Goal: Information Seeking & Learning: Understand process/instructions

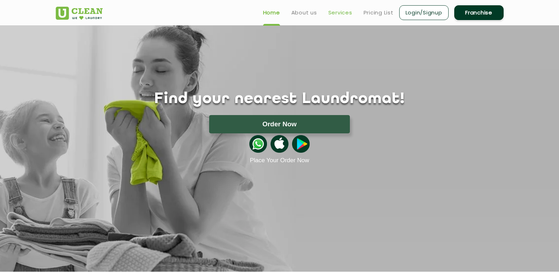
click at [338, 15] on link "Services" at bounding box center [340, 12] width 24 height 8
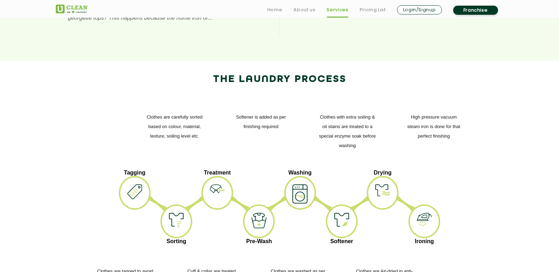
scroll to position [811, 0]
click at [139, 170] on p "Tagging" at bounding box center [135, 173] width 32 height 6
click at [126, 170] on p "Tagging" at bounding box center [135, 173] width 32 height 6
click at [220, 176] on div at bounding box center [217, 193] width 32 height 34
drag, startPoint x: 220, startPoint y: 135, endPoint x: 169, endPoint y: 146, distance: 51.6
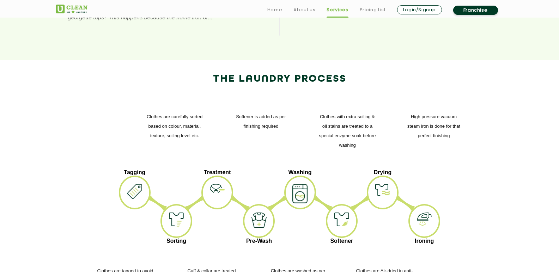
click at [169, 204] on div at bounding box center [176, 221] width 32 height 34
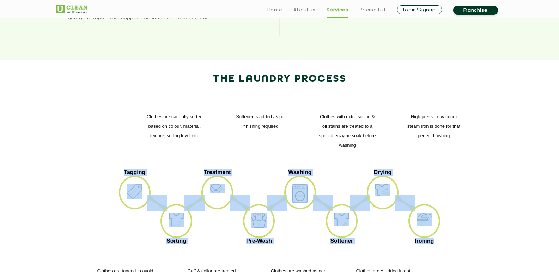
drag, startPoint x: 124, startPoint y: 112, endPoint x: 437, endPoint y: 186, distance: 321.5
click at [437, 186] on ul "Tagging Sorting Treatment Pre-Wash Washing Softener Drying Ironing" at bounding box center [279, 209] width 437 height 78
copy ul "Tagging Sorting Treatment Pre-Wash Washing Softener Drying Ironing"
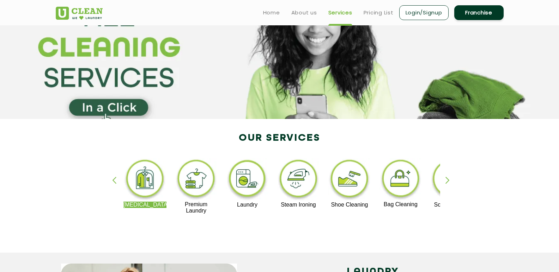
scroll to position [0, 0]
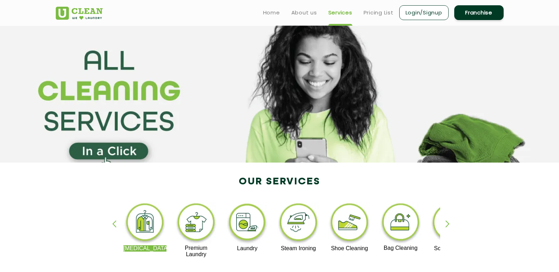
click at [207, 124] on section at bounding box center [279, 93] width 559 height 137
click at [270, 11] on link "Home" at bounding box center [271, 12] width 17 height 8
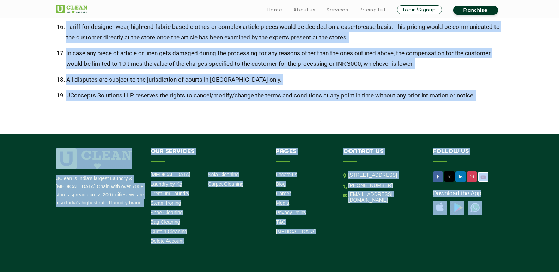
scroll to position [501, 0]
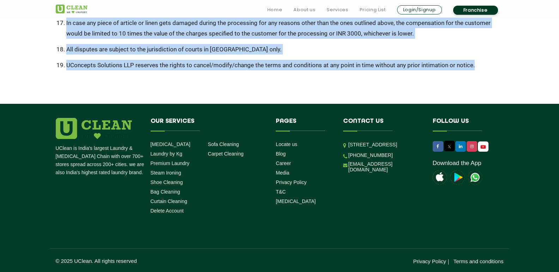
drag, startPoint x: 60, startPoint y: 91, endPoint x: 497, endPoint y: 63, distance: 437.9
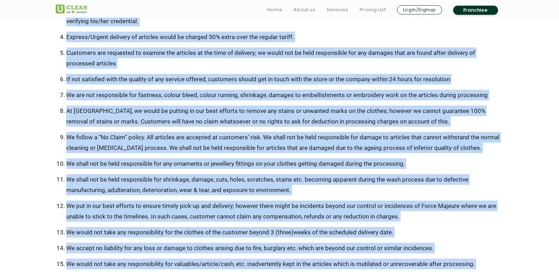
scroll to position [219, 0]
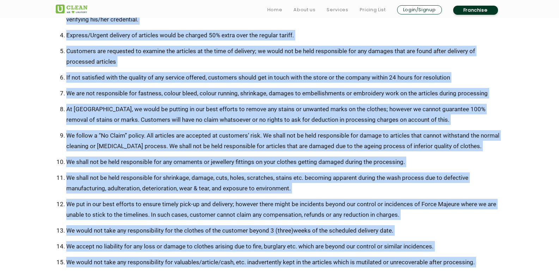
copy ul "Ensure to take original bill or challan copy after due delivery of articles to …"
click at [203, 147] on li "We follow a “No Claim” policy. All articles are accepted at customers’ risk. We…" at bounding box center [284, 140] width 437 height 21
